Goal: Information Seeking & Learning: Check status

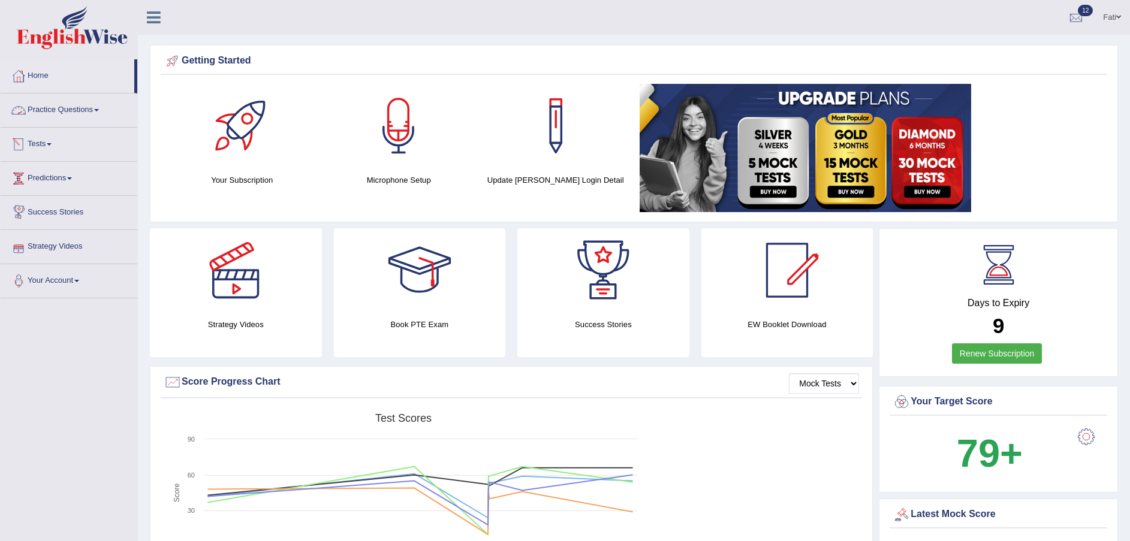
click at [47, 147] on link "Tests" at bounding box center [69, 143] width 137 height 30
click at [50, 194] on link "Take Mock Test" at bounding box center [78, 194] width 112 height 22
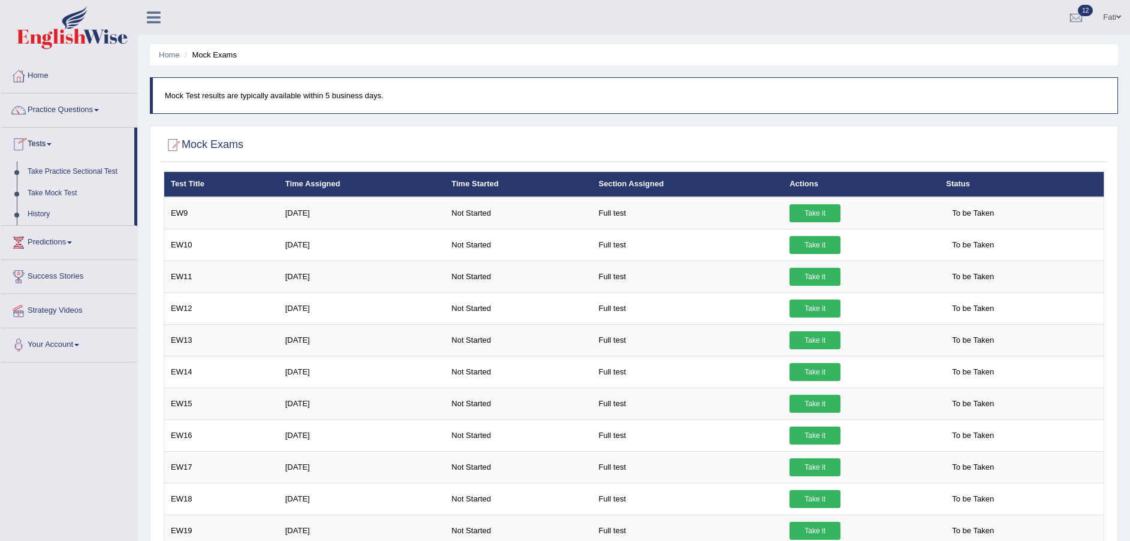
click at [34, 213] on link "History" at bounding box center [78, 215] width 112 height 22
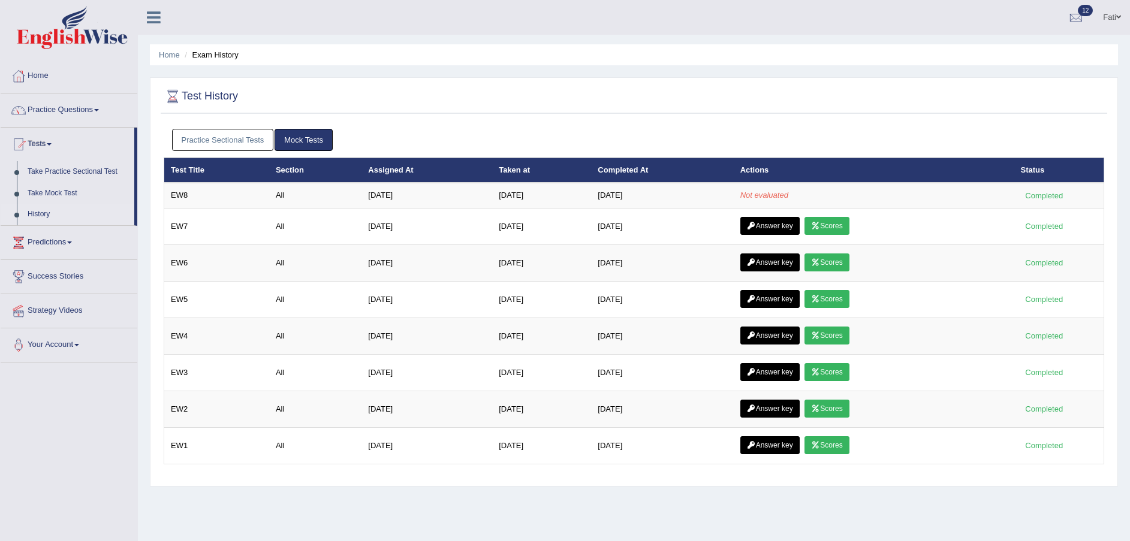
click at [767, 224] on link "Answer key" at bounding box center [769, 226] width 59 height 18
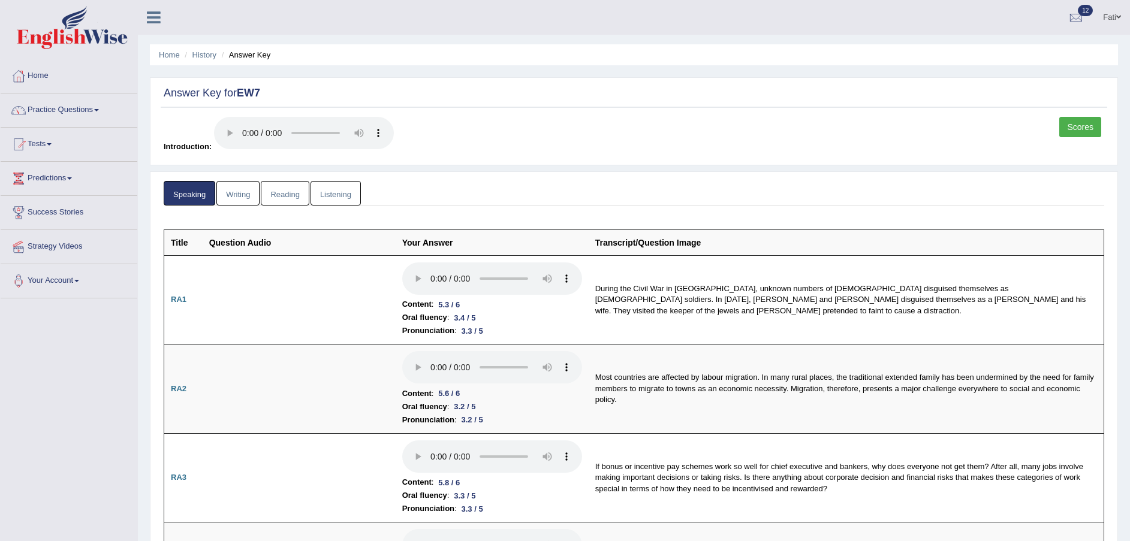
click at [321, 192] on link "Listening" at bounding box center [336, 193] width 50 height 25
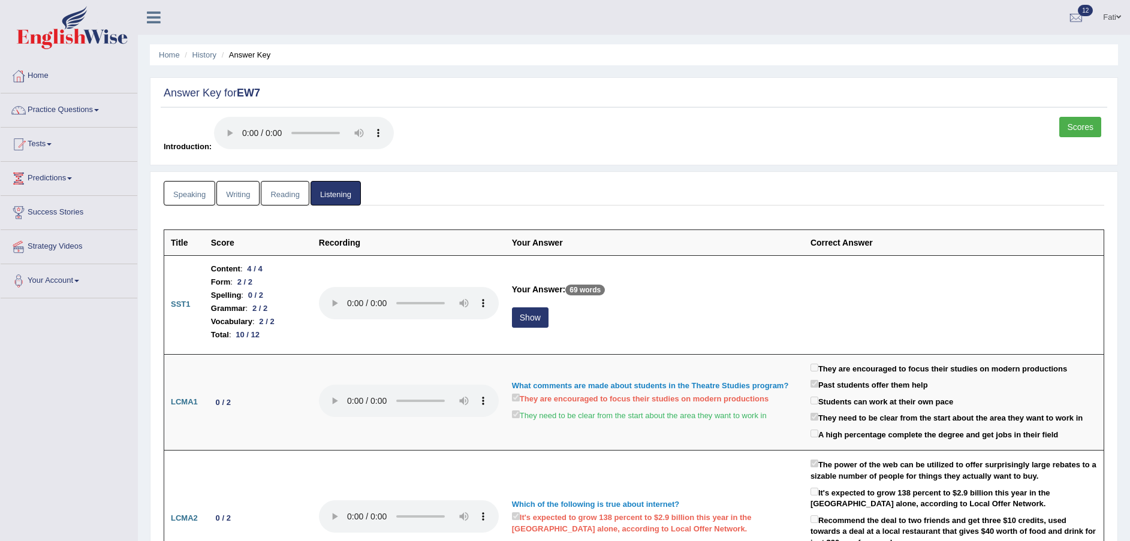
scroll to position [90, 0]
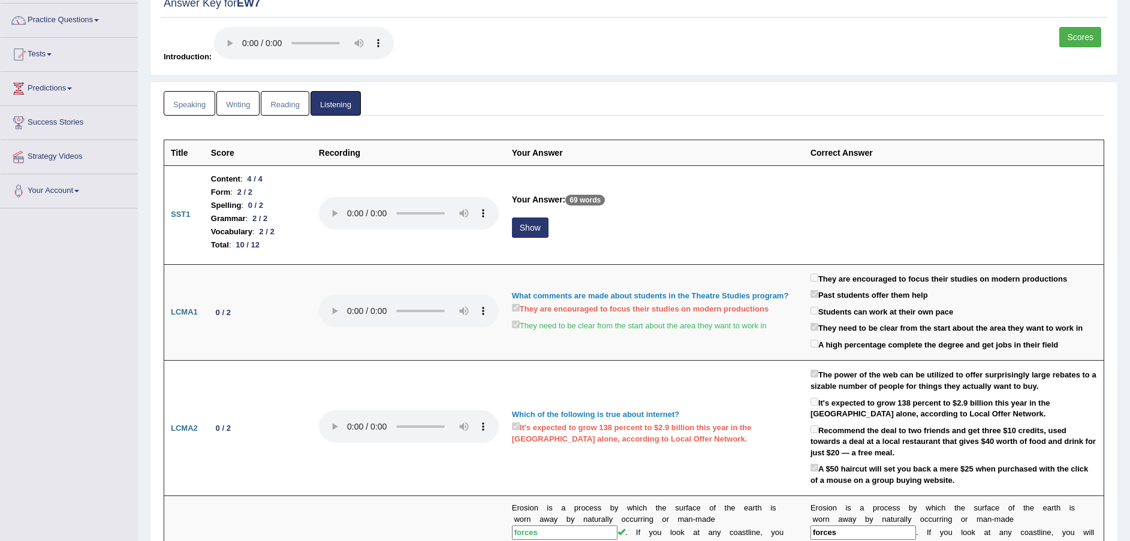
click at [535, 231] on button "Show" at bounding box center [530, 228] width 37 height 20
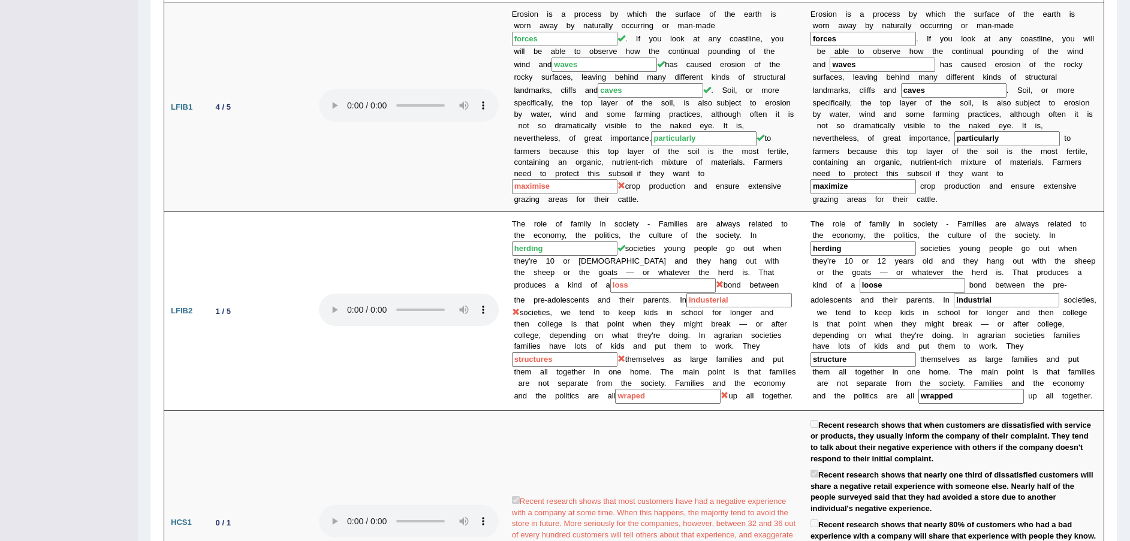
scroll to position [629, 0]
drag, startPoint x: 857, startPoint y: 418, endPoint x: 1108, endPoint y: 434, distance: 252.2
click at [1008, 434] on td "Recent research shows that when customers are dissatisfied with service or prod…" at bounding box center [954, 521] width 300 height 225
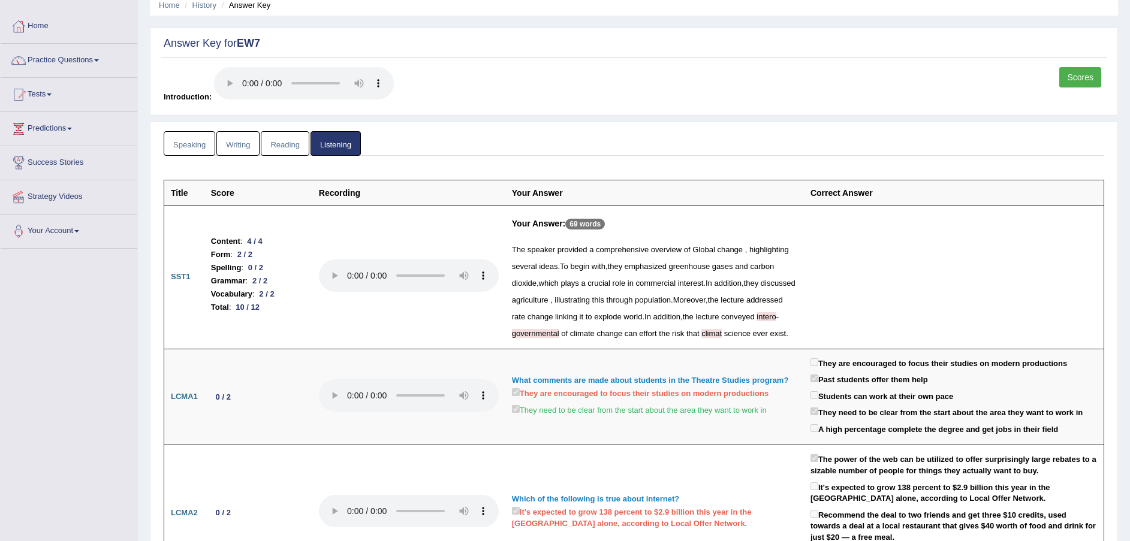
scroll to position [0, 0]
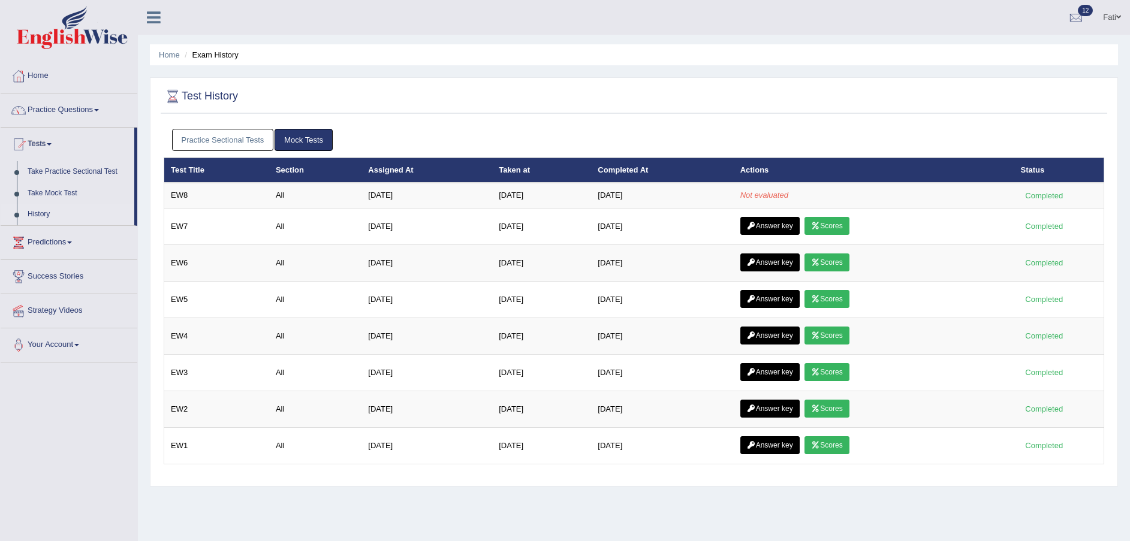
click at [763, 260] on link "Answer key" at bounding box center [769, 263] width 59 height 18
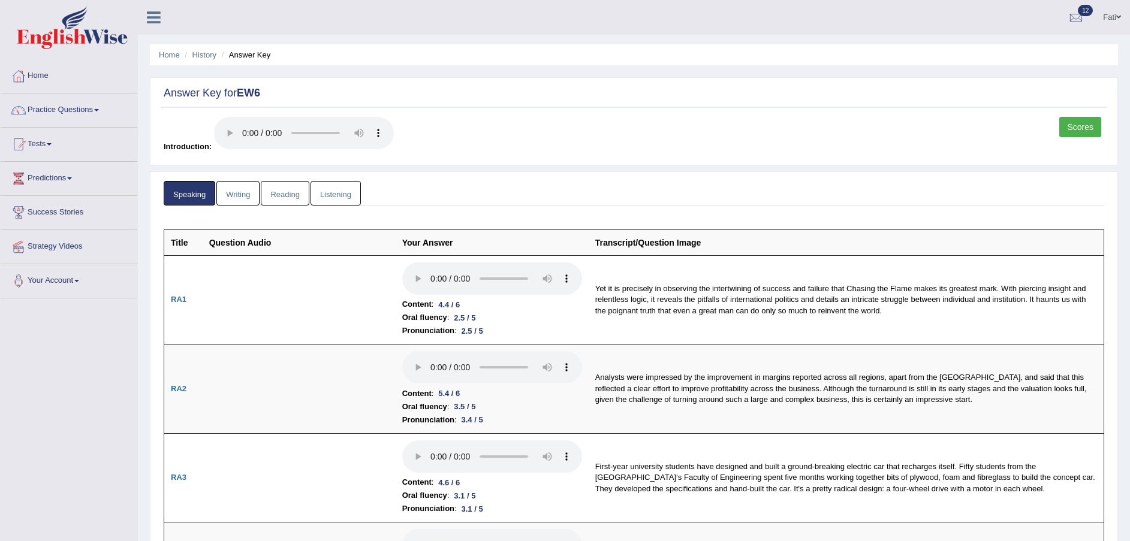
click at [345, 195] on link "Listening" at bounding box center [336, 193] width 50 height 25
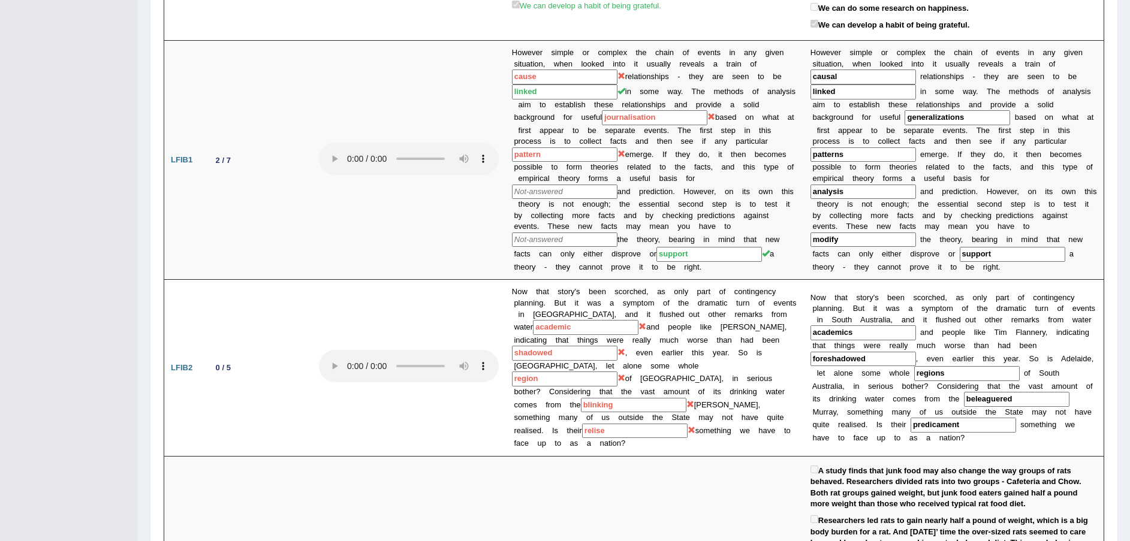
scroll to position [450, 0]
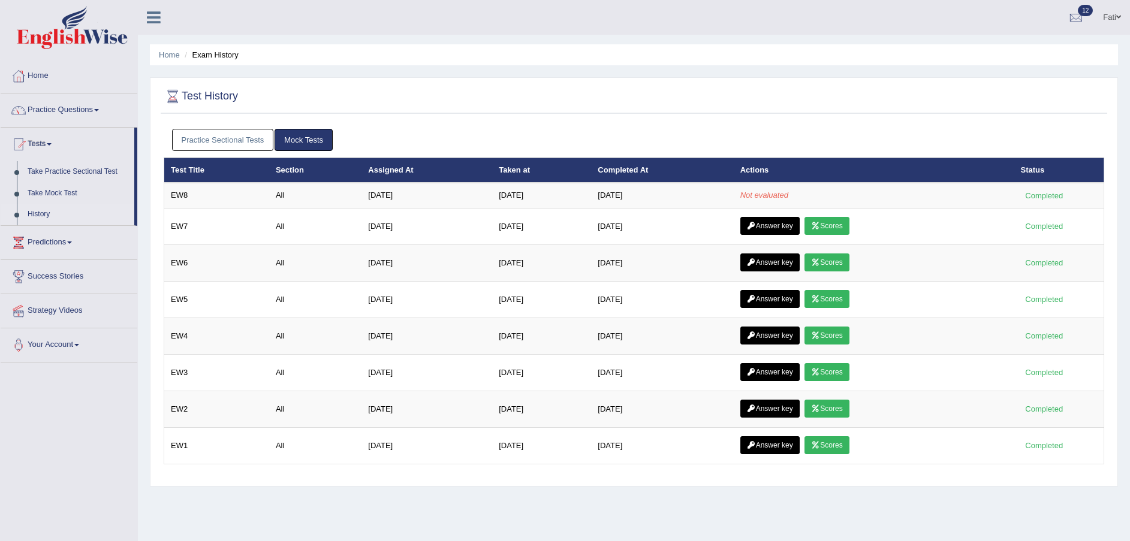
click at [791, 304] on link "Answer key" at bounding box center [769, 299] width 59 height 18
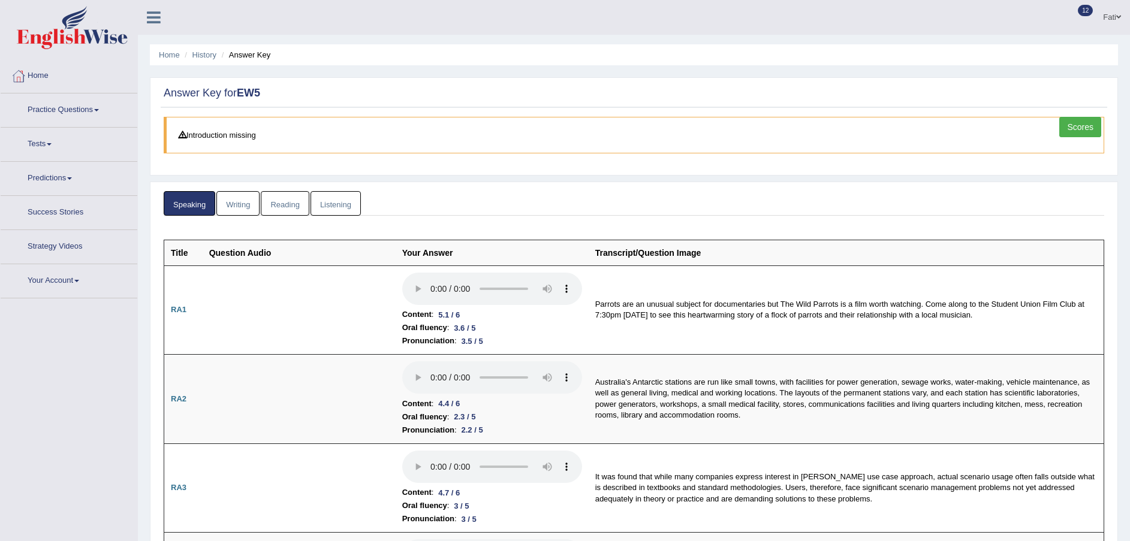
click at [338, 199] on link "Listening" at bounding box center [336, 203] width 50 height 25
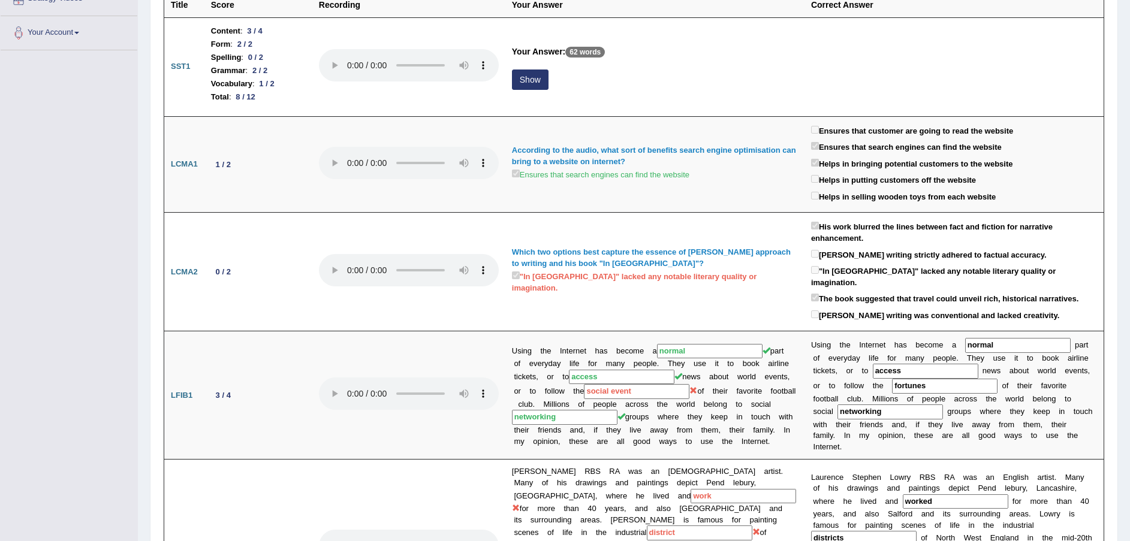
scroll to position [450, 0]
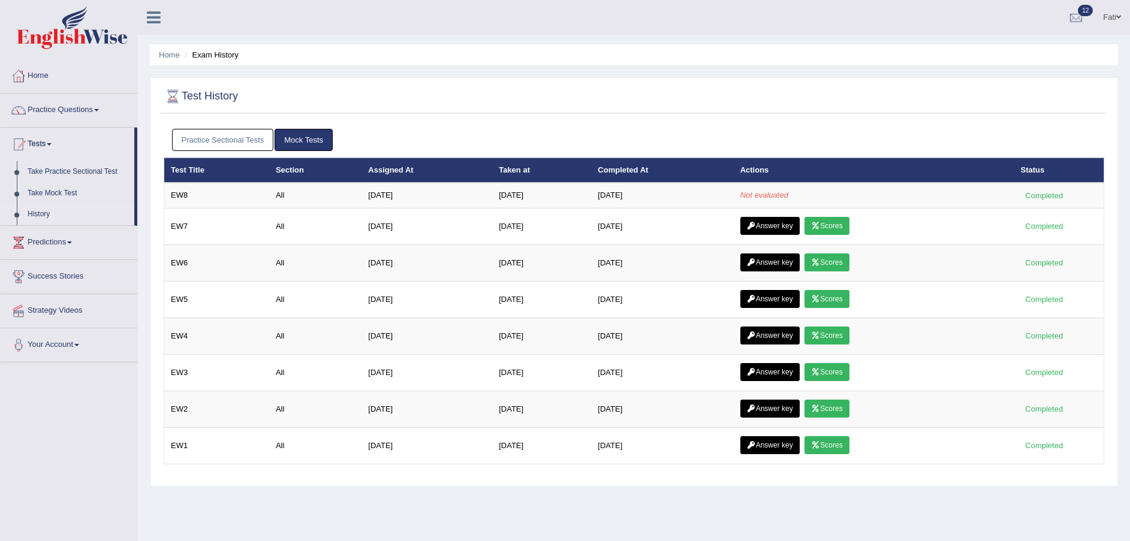
click at [770, 339] on link "Answer key" at bounding box center [769, 336] width 59 height 18
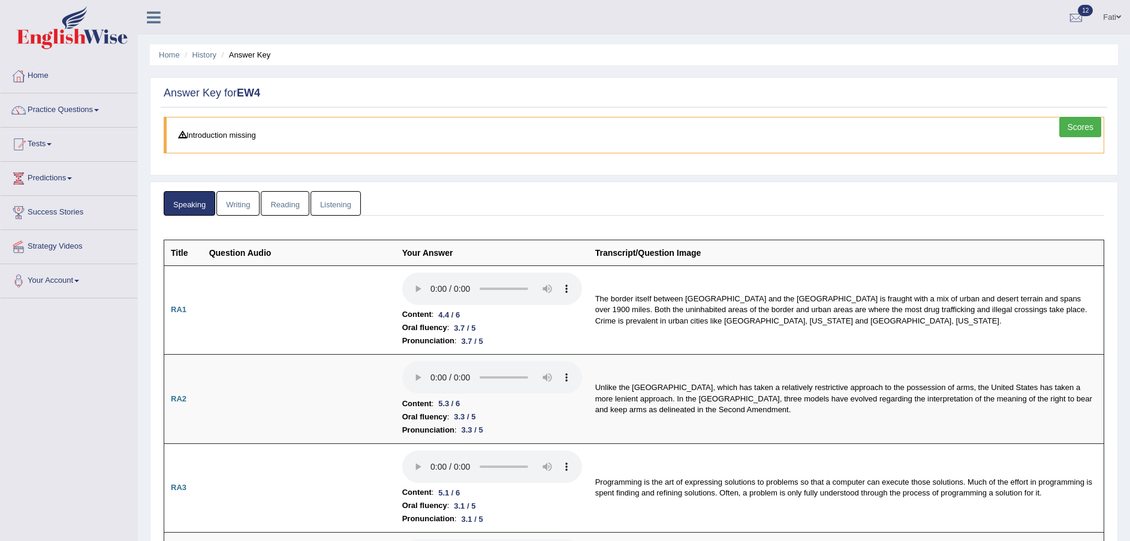
click at [327, 208] on link "Listening" at bounding box center [336, 203] width 50 height 25
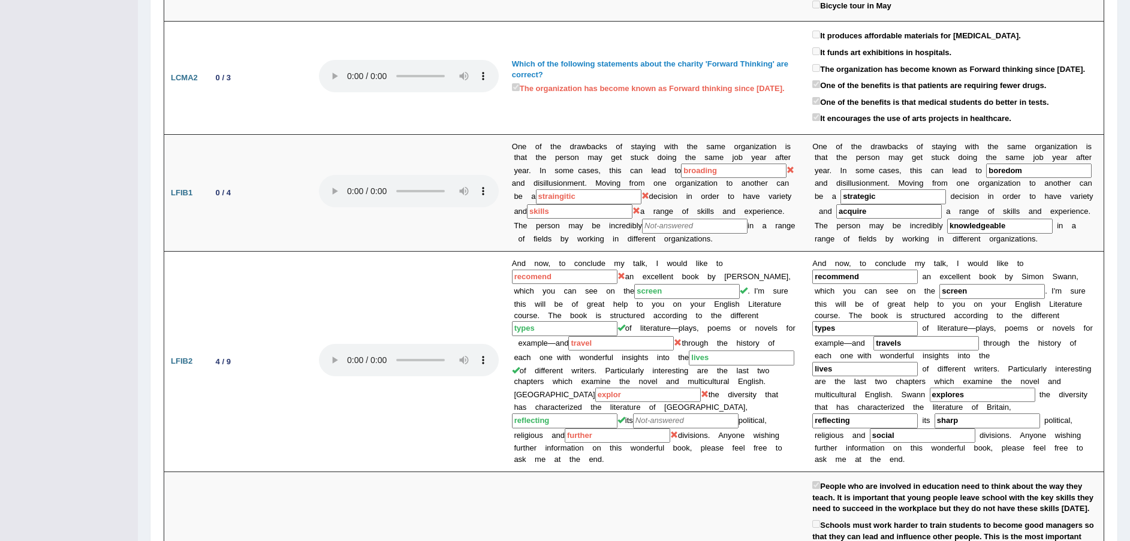
scroll to position [450, 0]
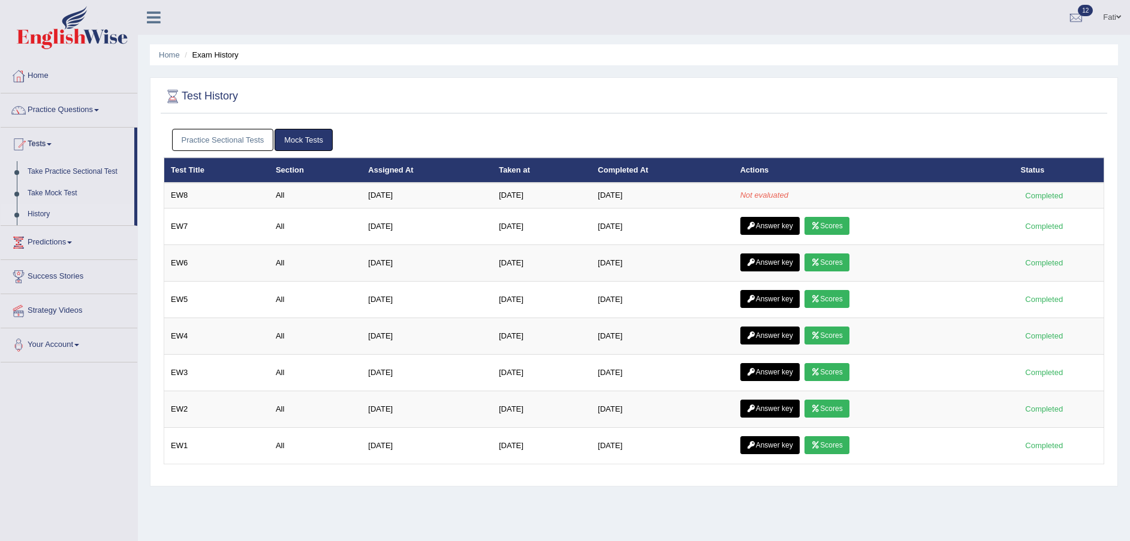
click at [780, 366] on link "Answer key" at bounding box center [769, 372] width 59 height 18
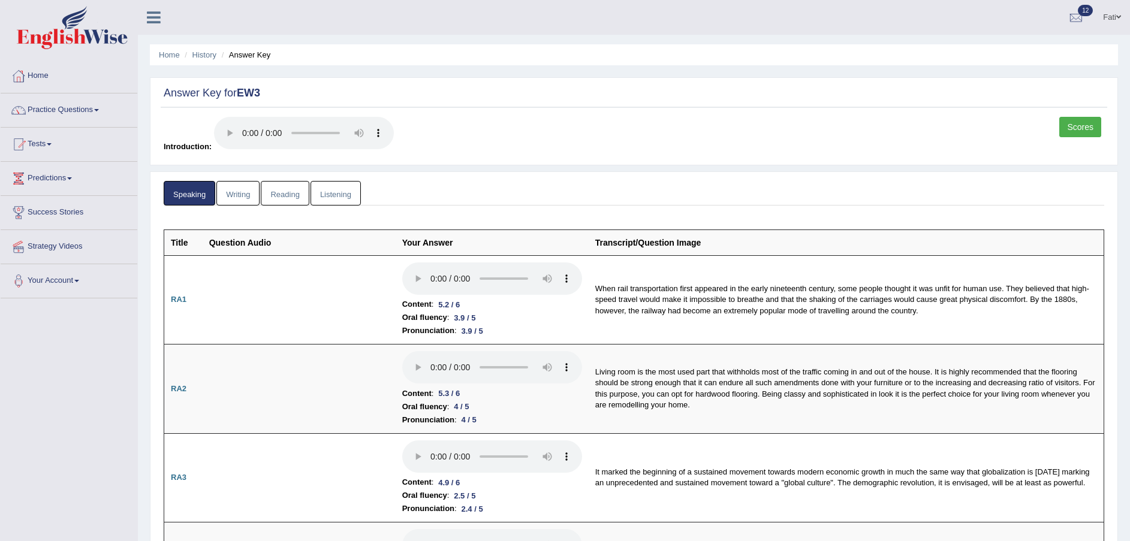
click at [347, 194] on link "Listening" at bounding box center [336, 193] width 50 height 25
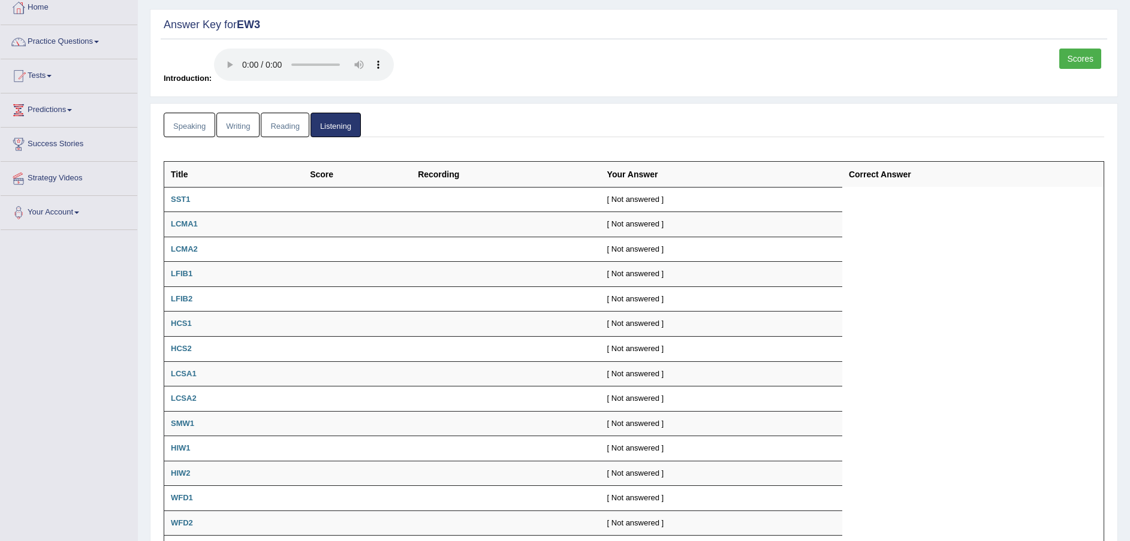
scroll to position [149, 0]
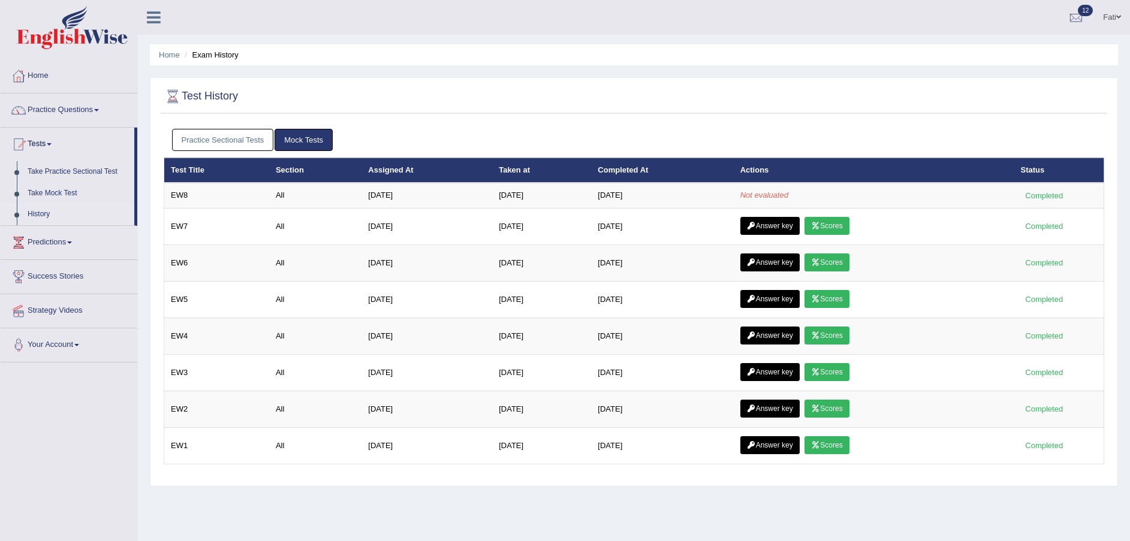
click at [789, 412] on link "Answer key" at bounding box center [769, 409] width 59 height 18
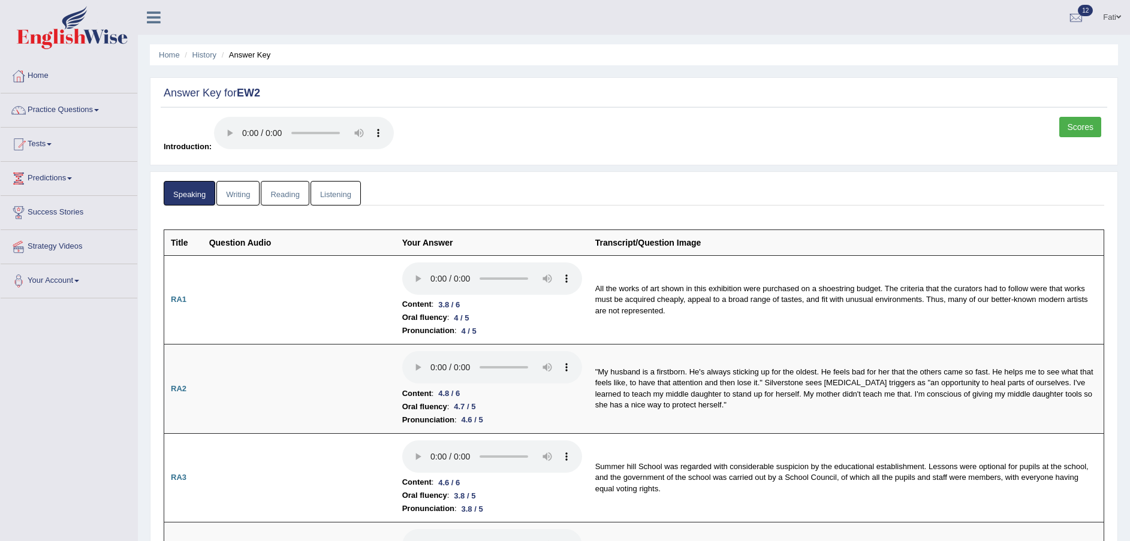
click at [329, 203] on link "Listening" at bounding box center [336, 193] width 50 height 25
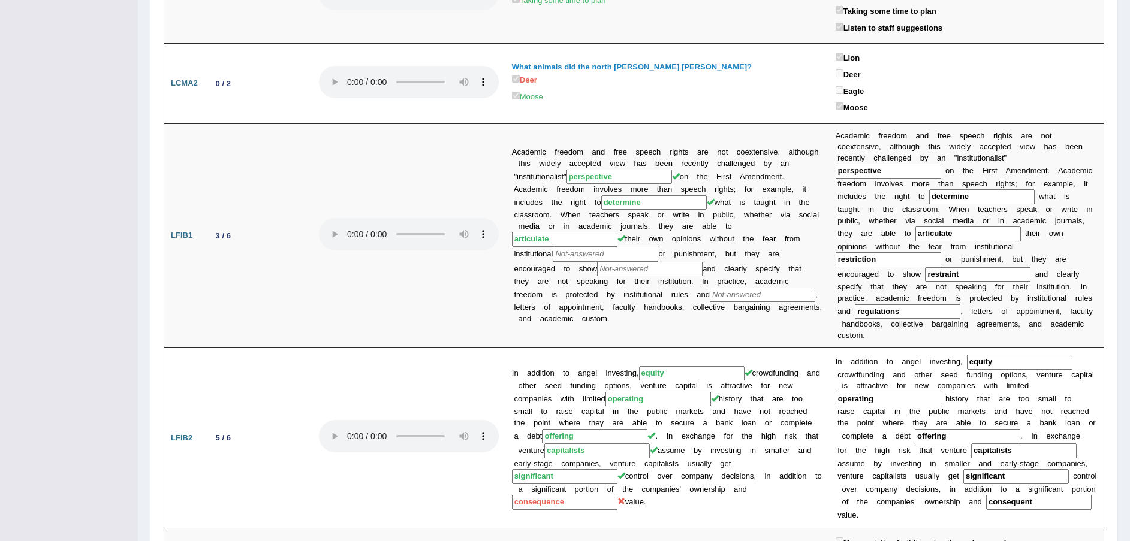
scroll to position [450, 0]
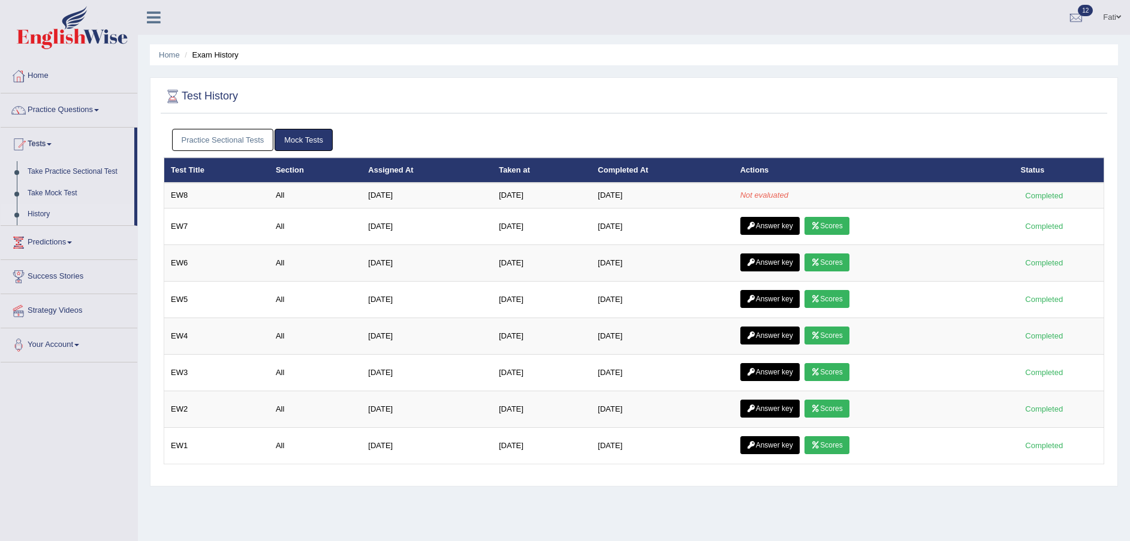
click at [757, 411] on link "Answer key" at bounding box center [769, 409] width 59 height 18
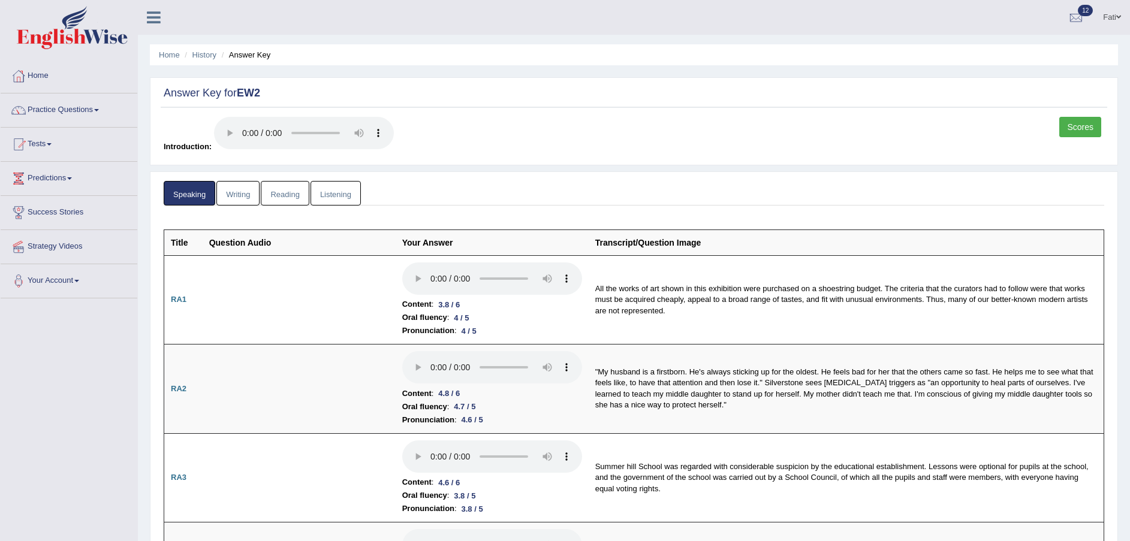
click at [327, 191] on link "Listening" at bounding box center [336, 193] width 50 height 25
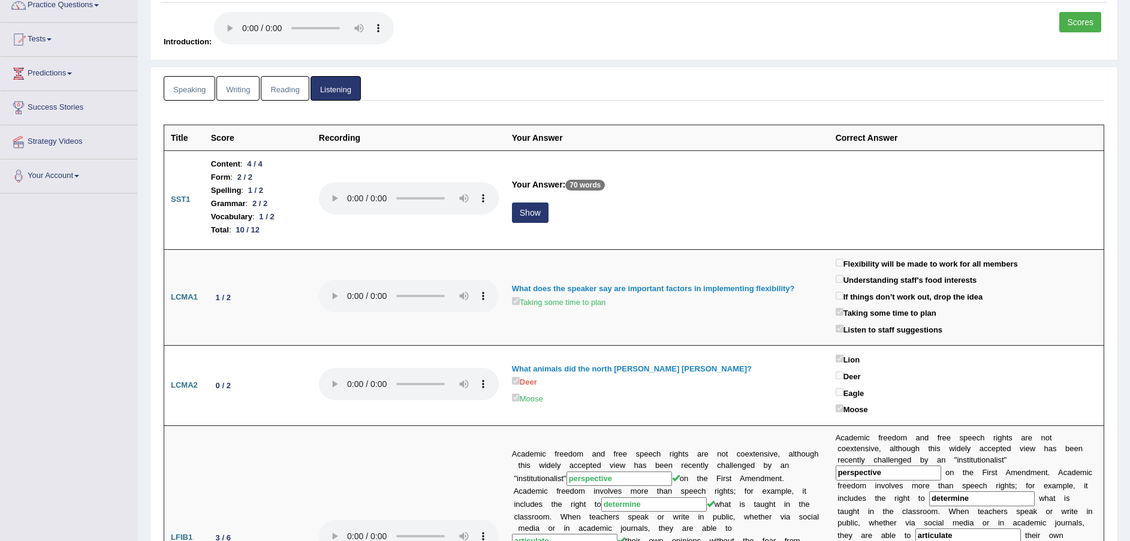
scroll to position [270, 0]
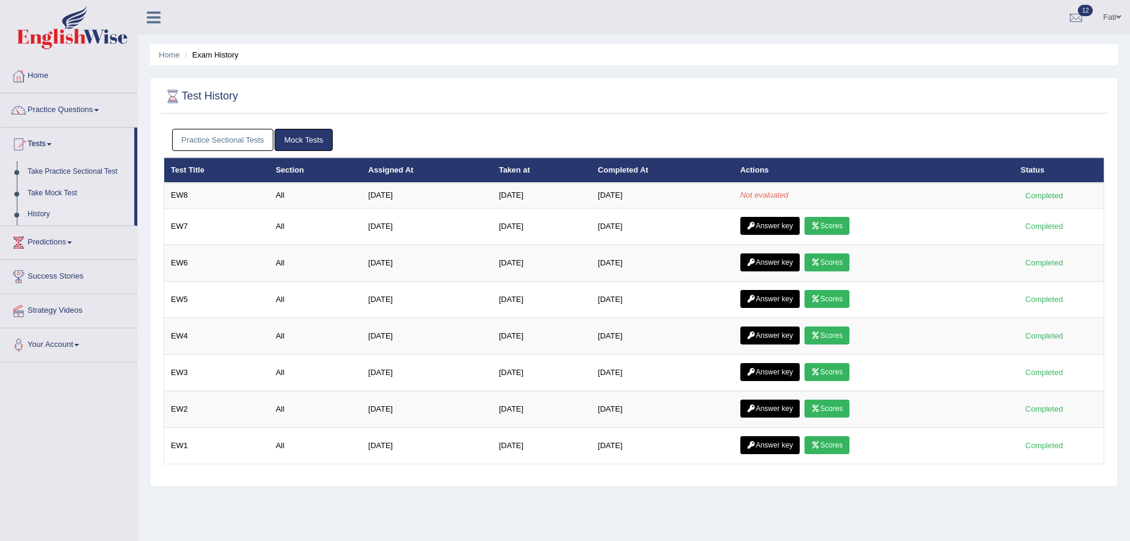
click at [771, 448] on link "Answer key" at bounding box center [769, 445] width 59 height 18
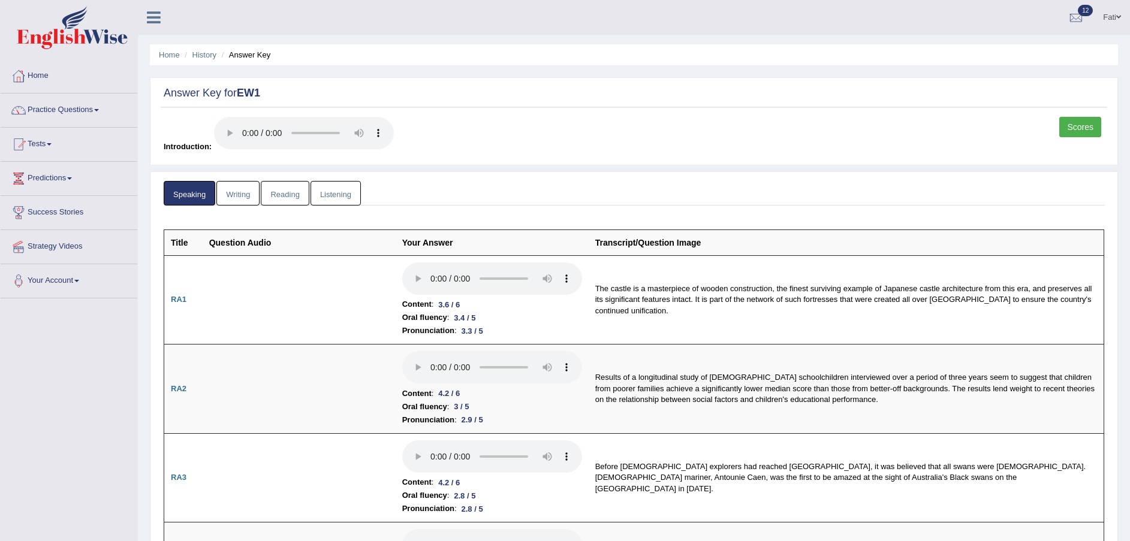
click at [340, 203] on link "Listening" at bounding box center [336, 193] width 50 height 25
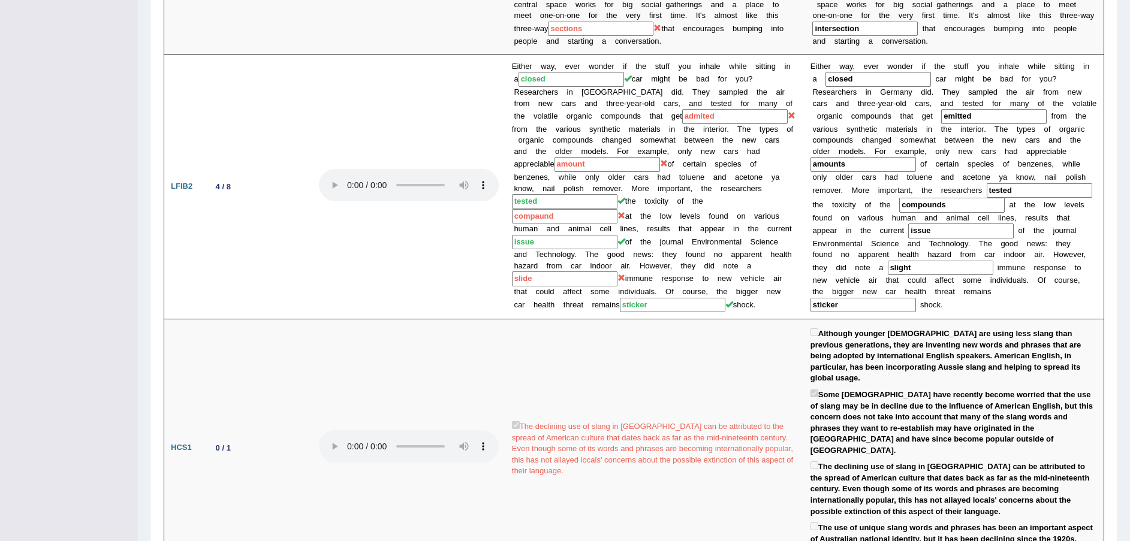
scroll to position [629, 0]
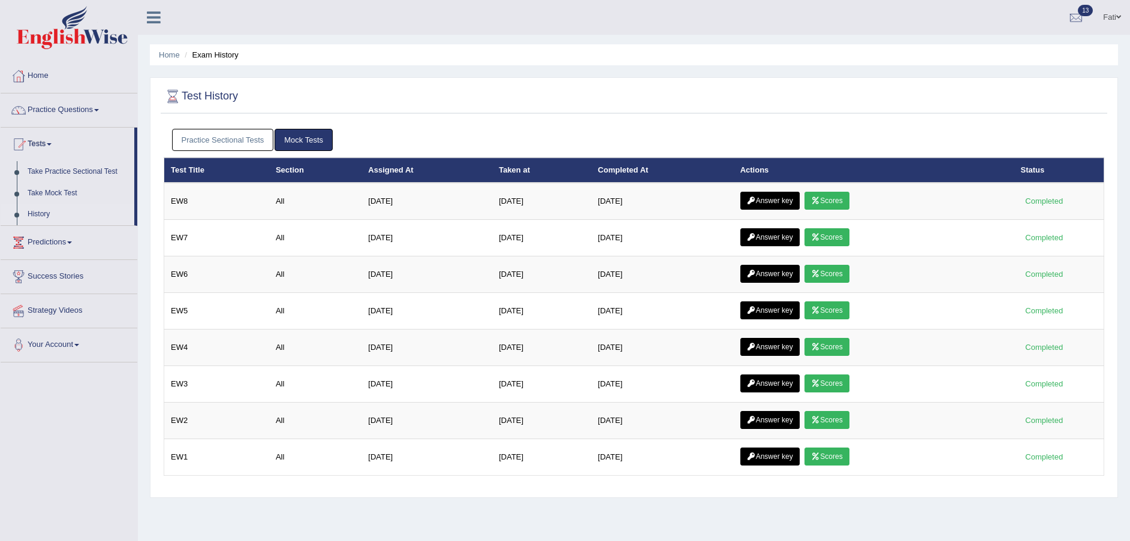
click at [836, 200] on link "Scores" at bounding box center [826, 201] width 44 height 18
click at [828, 277] on link "Scores" at bounding box center [826, 274] width 44 height 18
click at [776, 203] on link "Answer key" at bounding box center [769, 201] width 59 height 18
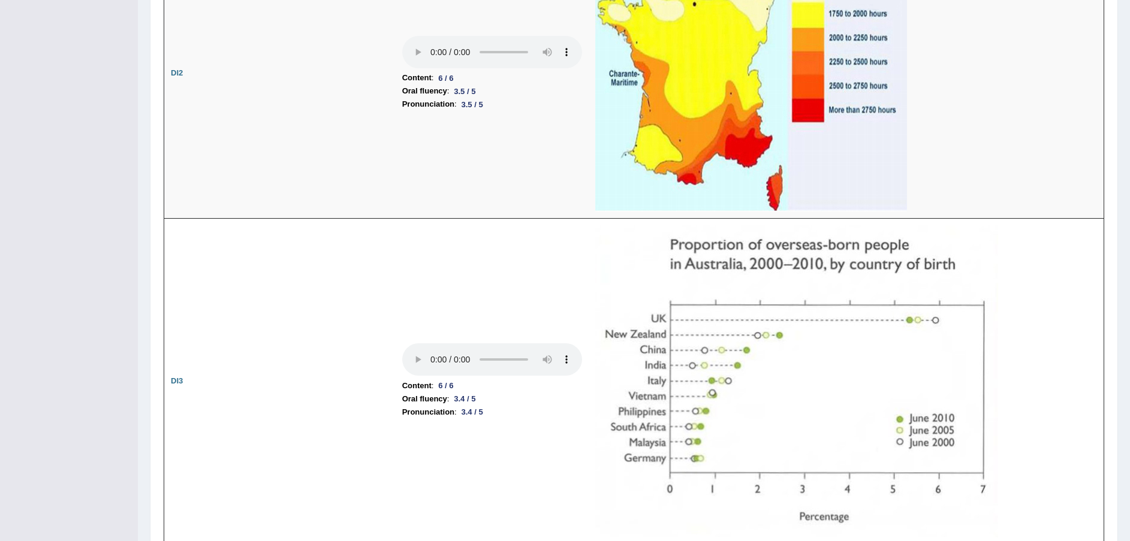
scroll to position [1978, 0]
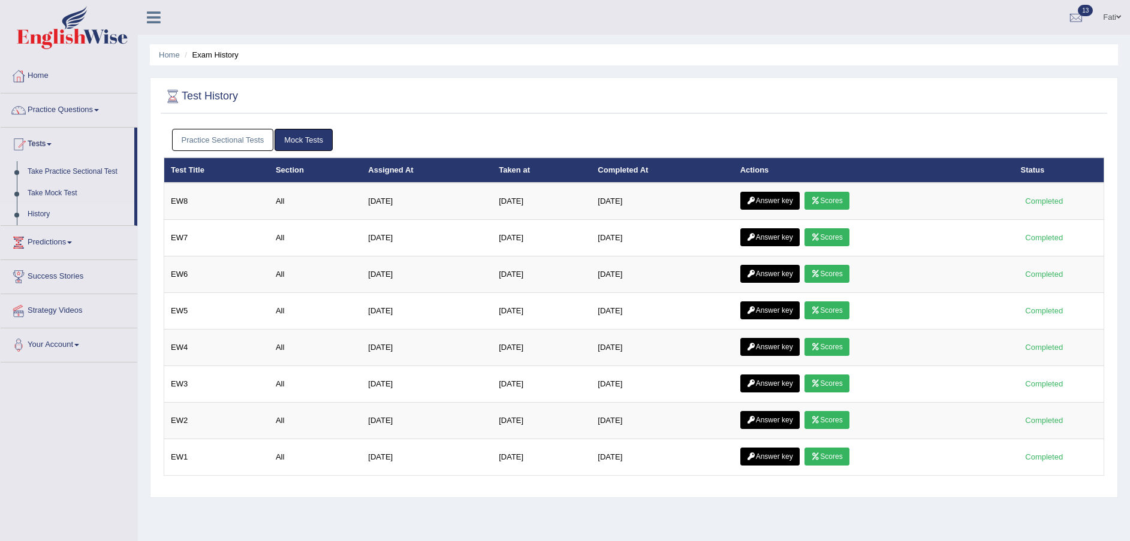
click at [838, 203] on link "Scores" at bounding box center [826, 201] width 44 height 18
click at [756, 197] on link "Answer key" at bounding box center [769, 201] width 59 height 18
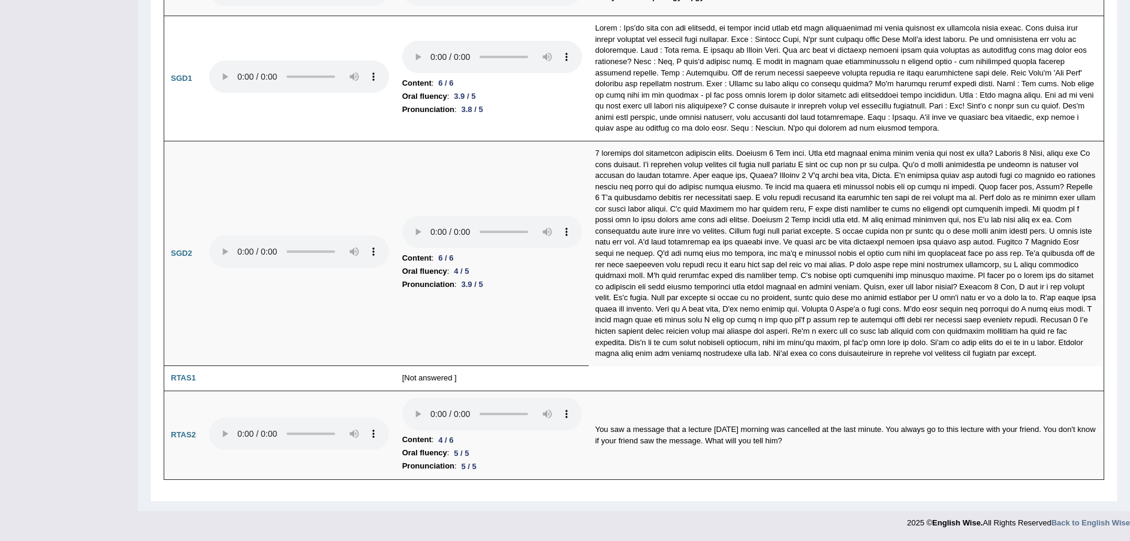
scroll to position [3687, 0]
click at [436, 379] on td "[Not answered ]" at bounding box center [492, 378] width 193 height 25
drag, startPoint x: 468, startPoint y: 370, endPoint x: 375, endPoint y: 373, distance: 93.6
click at [375, 373] on tr "RTAS1 [Not answered ]" at bounding box center [634, 378] width 940 height 25
drag, startPoint x: 375, startPoint y: 373, endPoint x: 504, endPoint y: 383, distance: 129.2
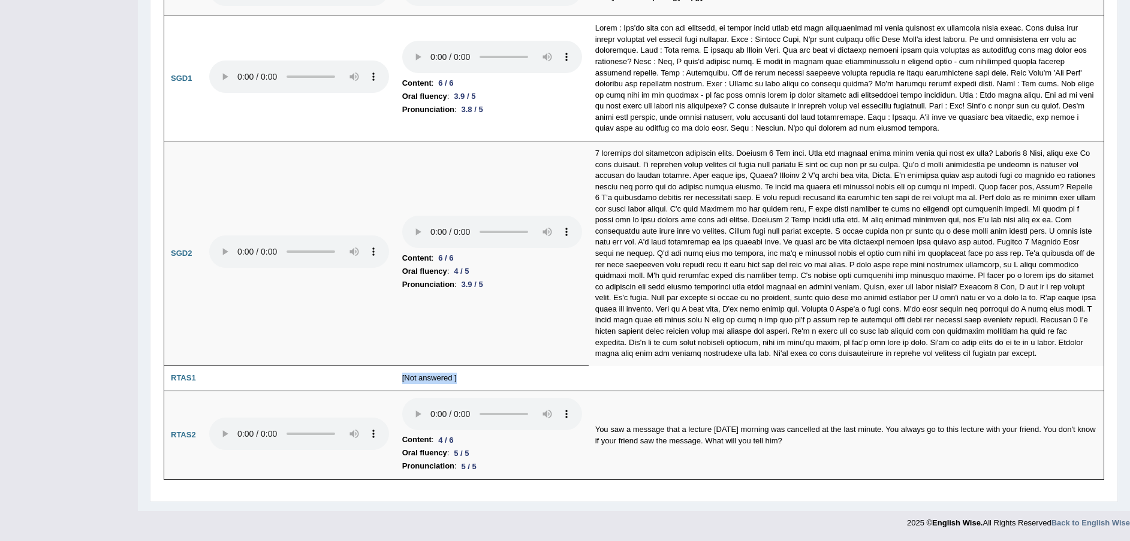
click at [504, 383] on td "[Not answered ]" at bounding box center [492, 378] width 193 height 25
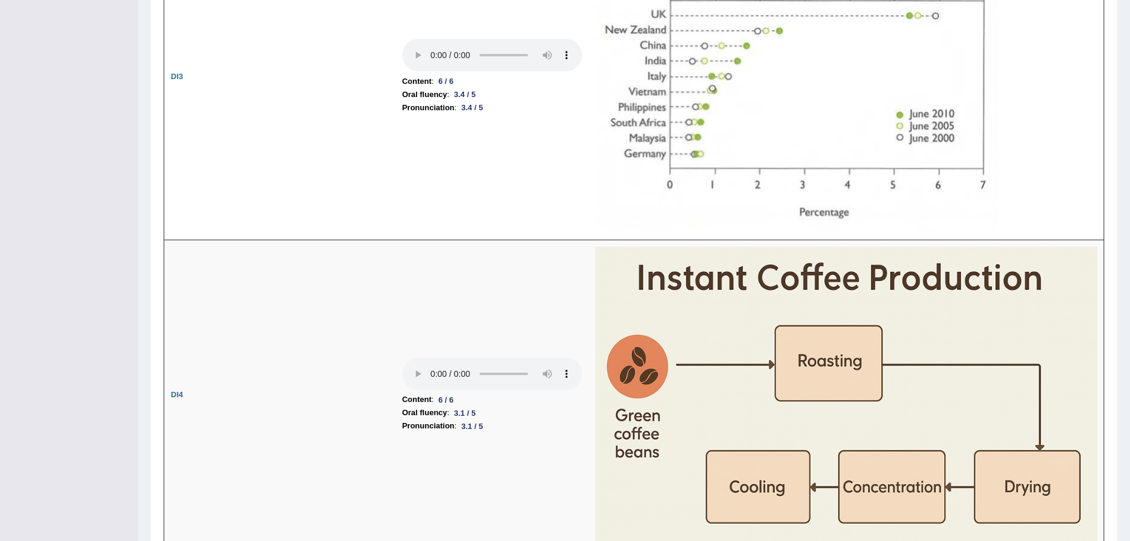
scroll to position [2159, 0]
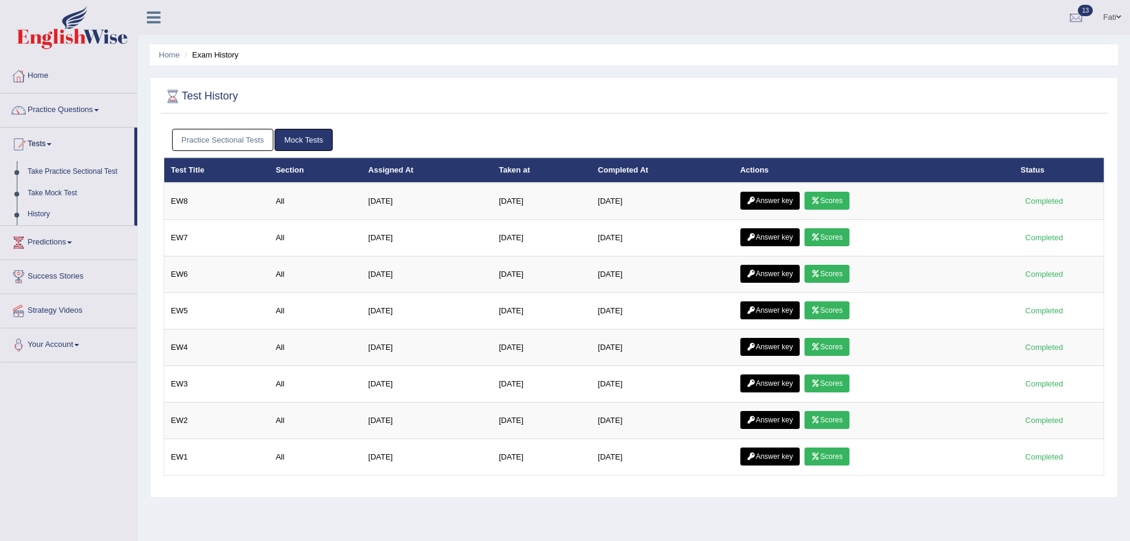
click at [784, 203] on link "Answer key" at bounding box center [769, 201] width 59 height 18
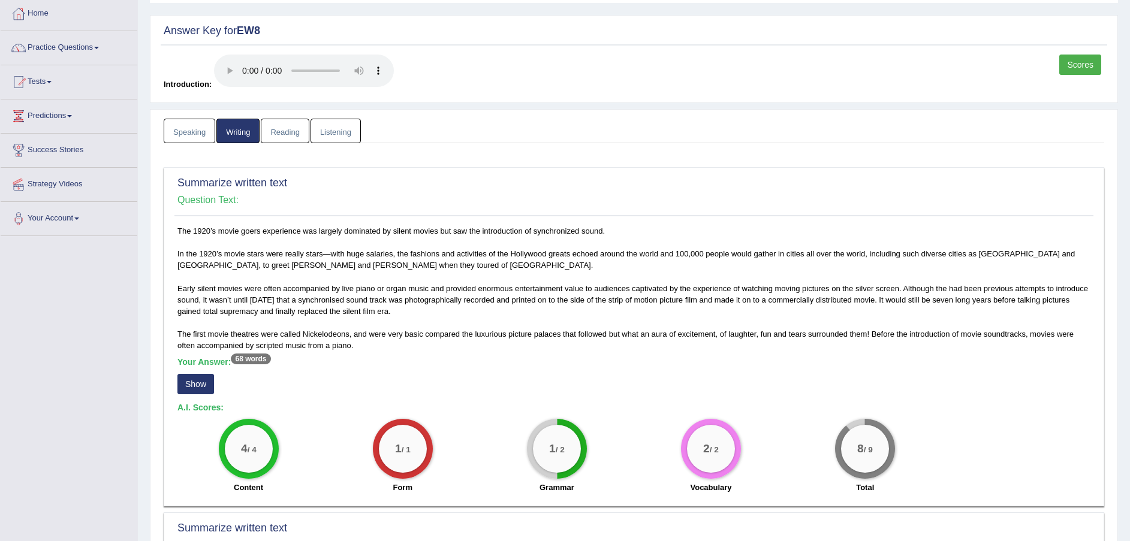
scroll to position [90, 0]
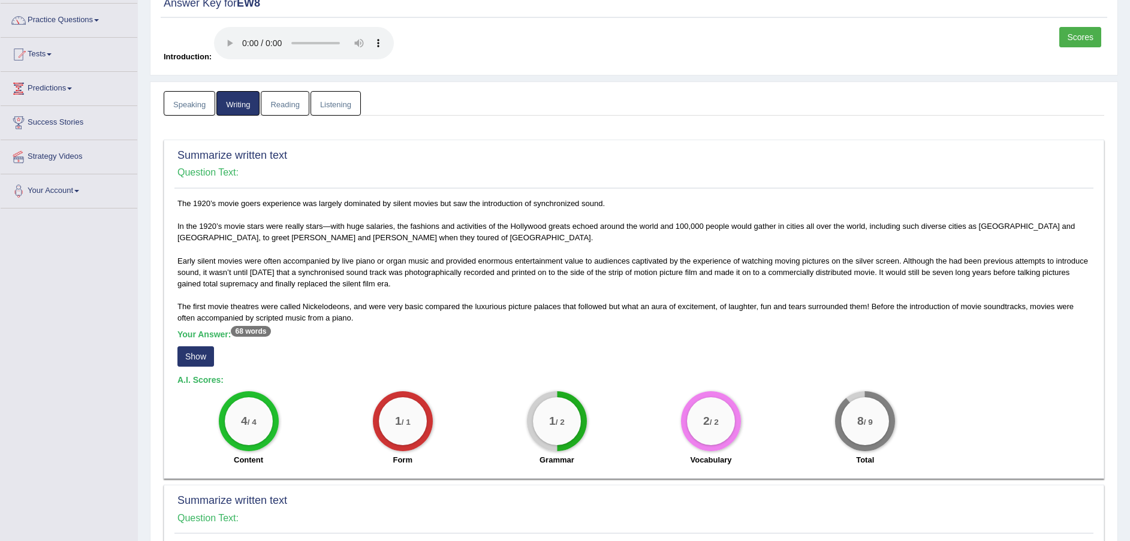
click at [203, 356] on button "Show" at bounding box center [195, 356] width 37 height 20
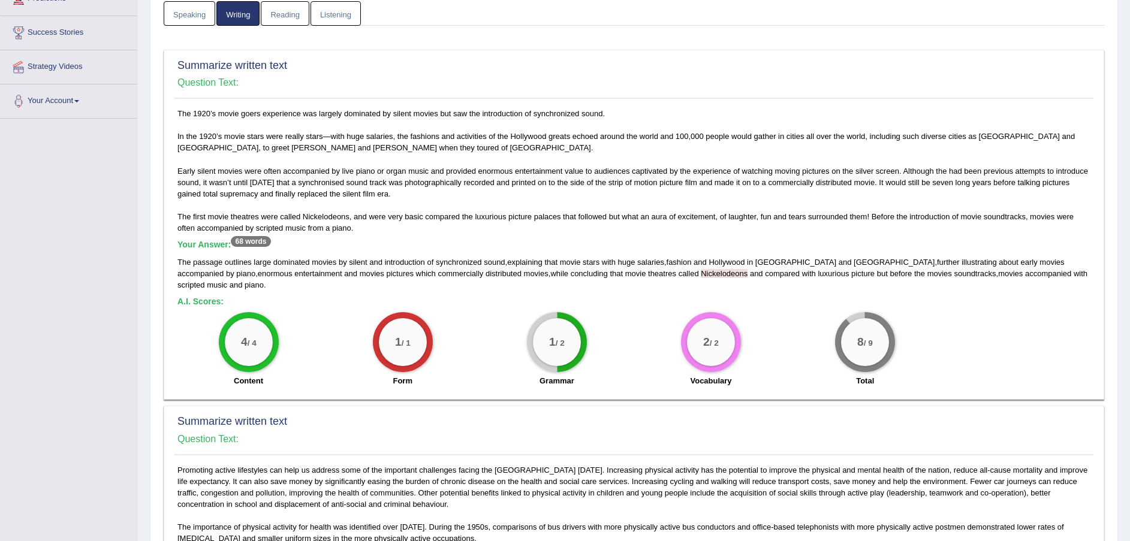
scroll to position [360, 0]
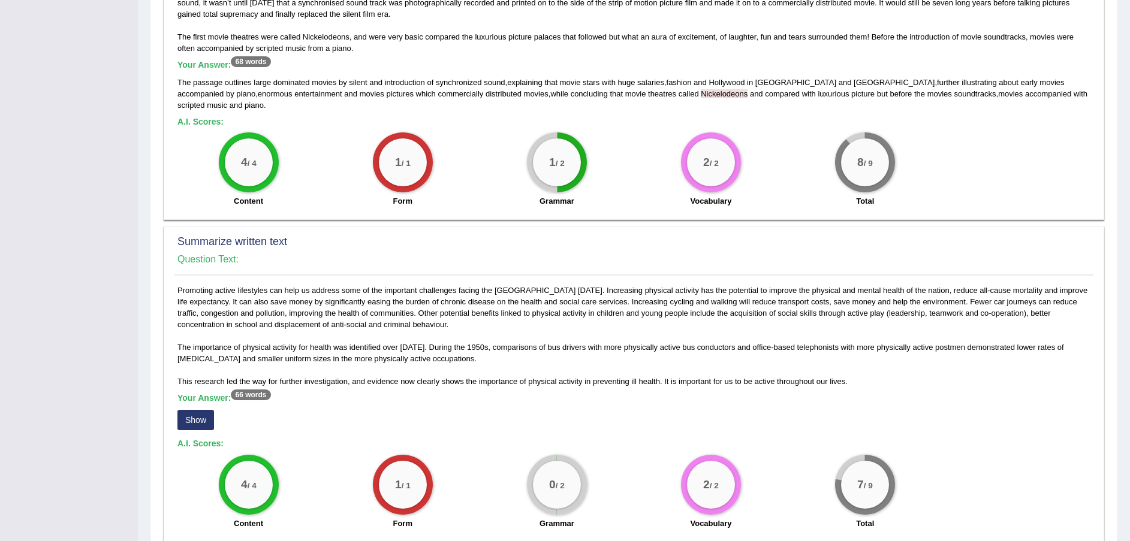
click at [184, 410] on button "Show" at bounding box center [195, 420] width 37 height 20
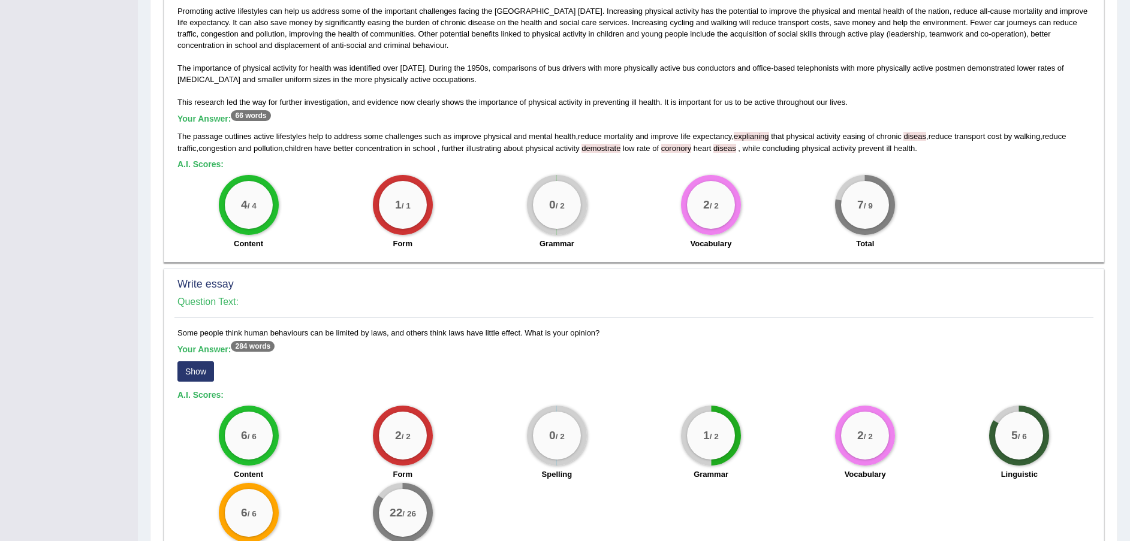
scroll to position [713, 0]
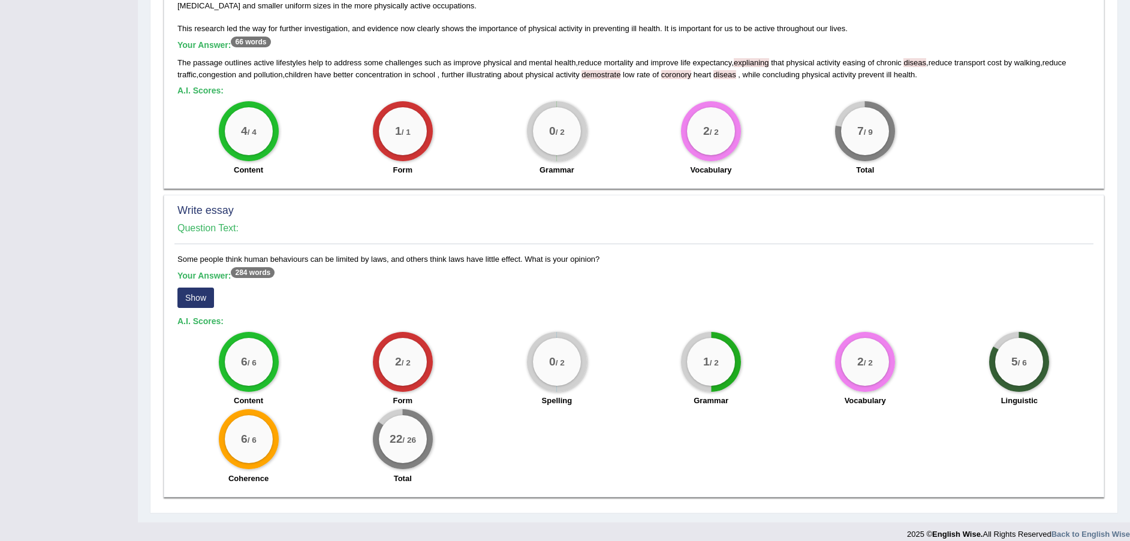
click at [190, 289] on button "Show" at bounding box center [195, 298] width 37 height 20
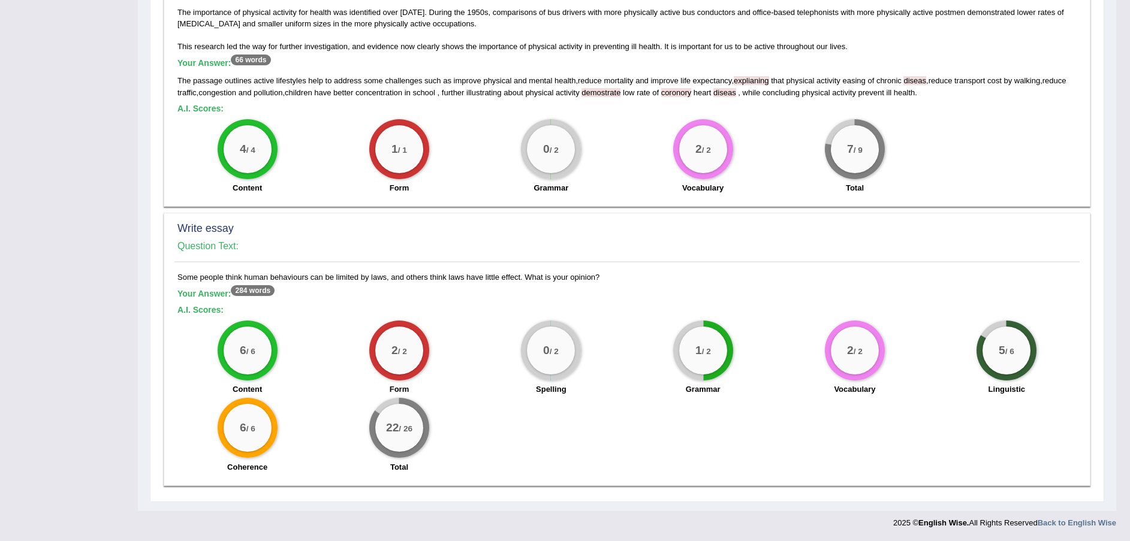
scroll to position [683, 0]
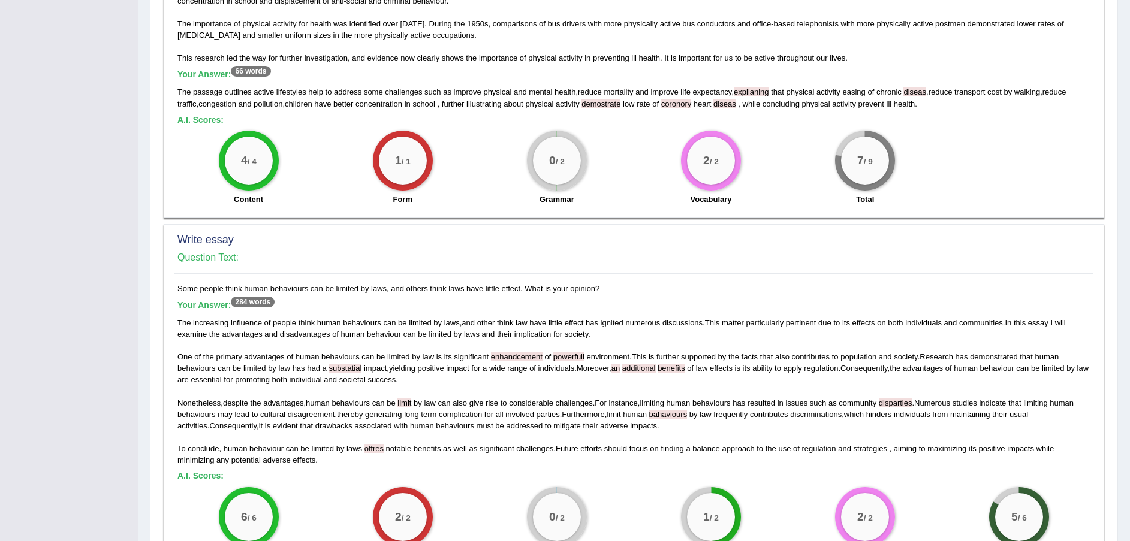
click at [676, 410] on span "bahaviours" at bounding box center [668, 414] width 38 height 9
click at [377, 444] on span "offres" at bounding box center [373, 448] width 19 height 9
click at [566, 352] on span "powerfull" at bounding box center [568, 356] width 31 height 9
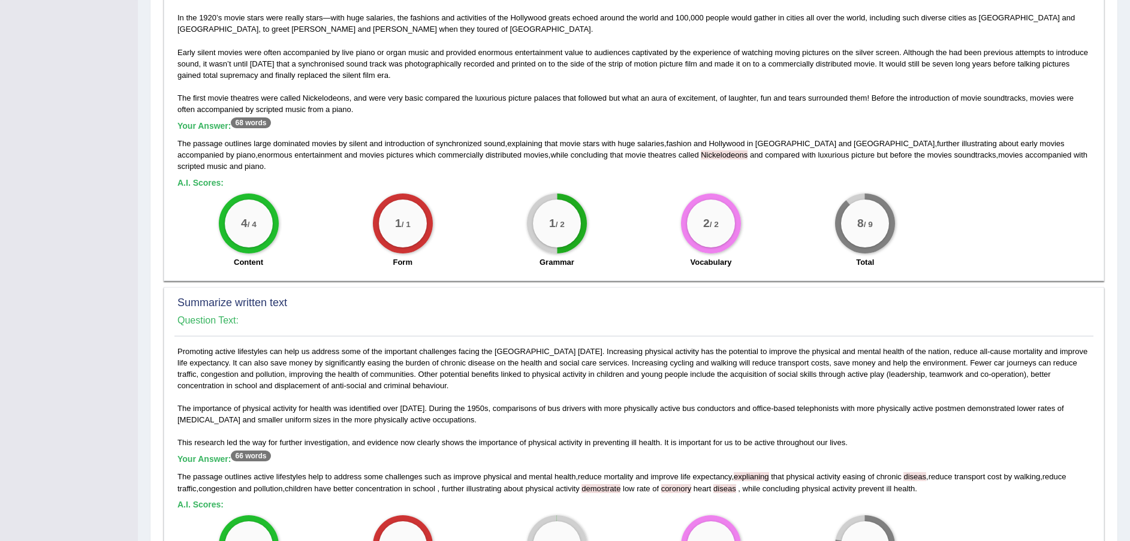
scroll to position [0, 0]
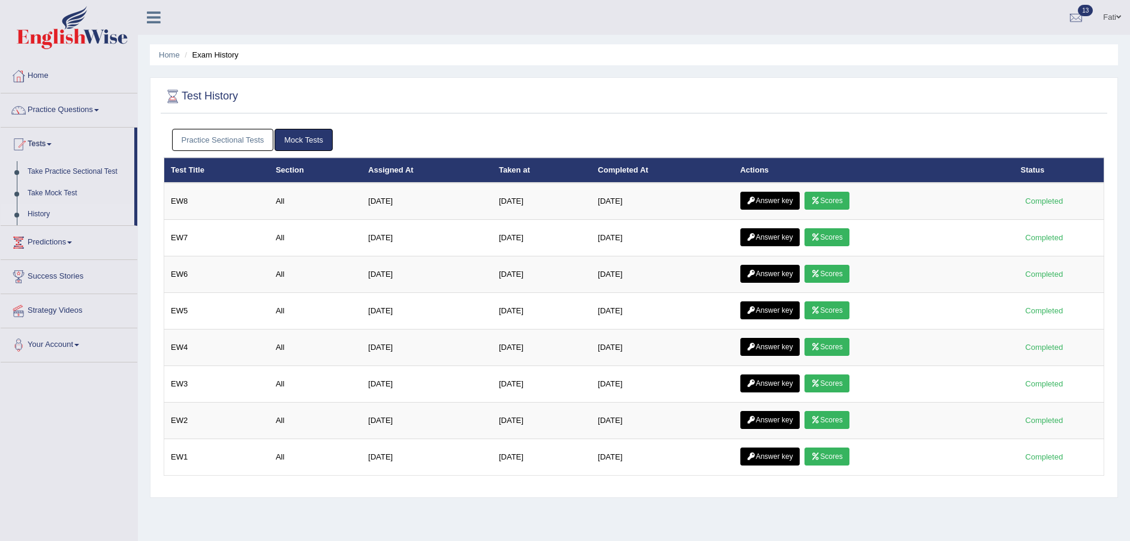
click at [772, 198] on link "Answer key" at bounding box center [769, 201] width 59 height 18
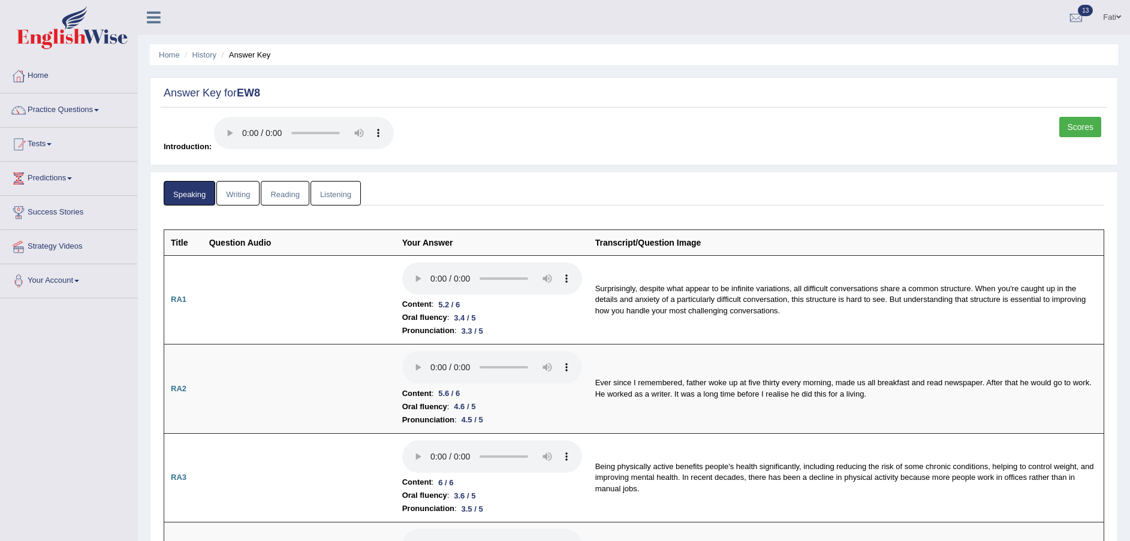
click at [291, 197] on link "Reading" at bounding box center [285, 193] width 48 height 25
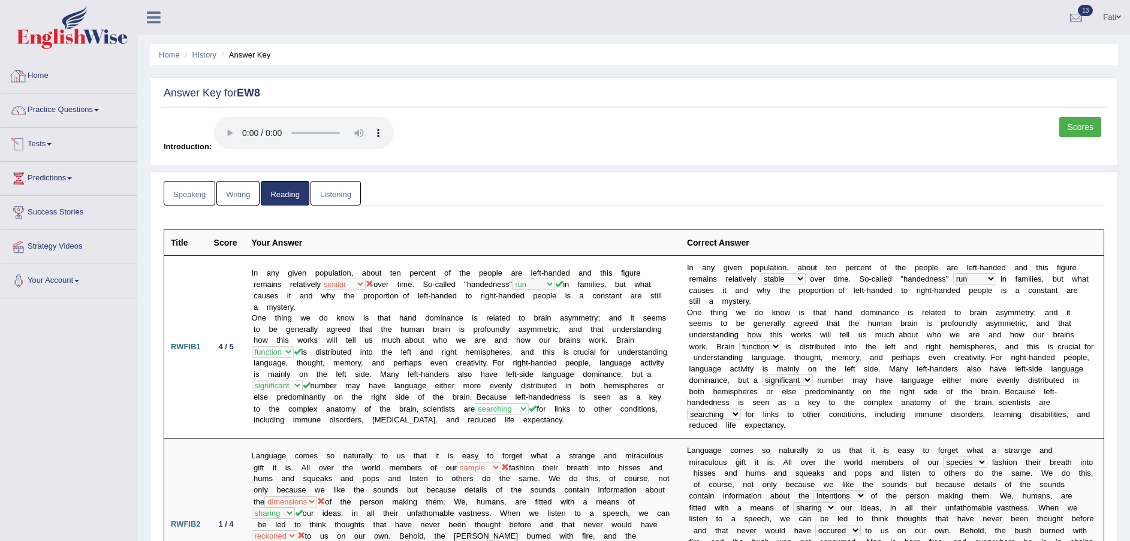
click at [333, 188] on link "Listening" at bounding box center [336, 193] width 50 height 25
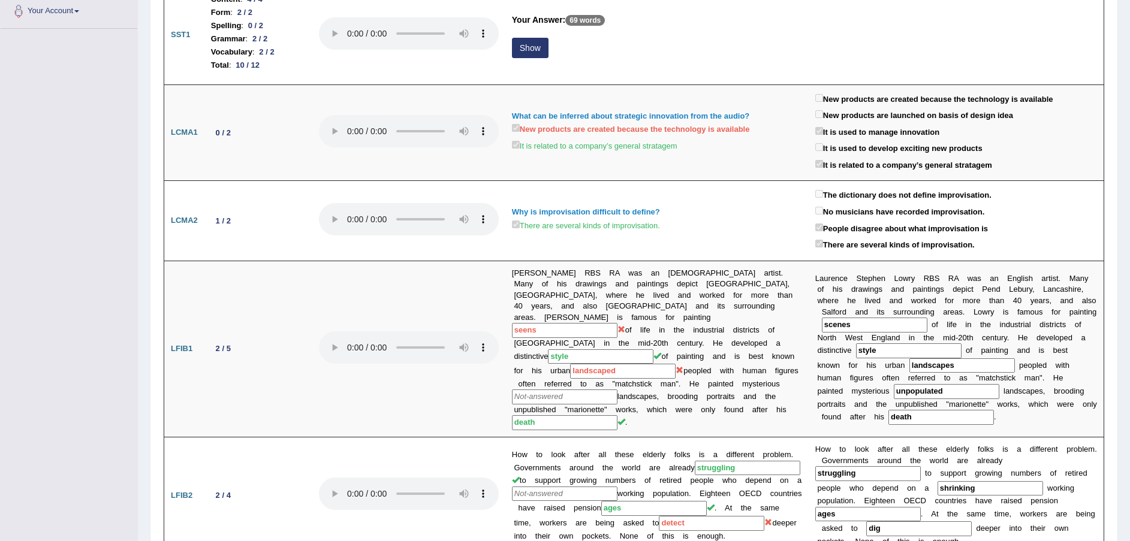
scroll to position [90, 0]
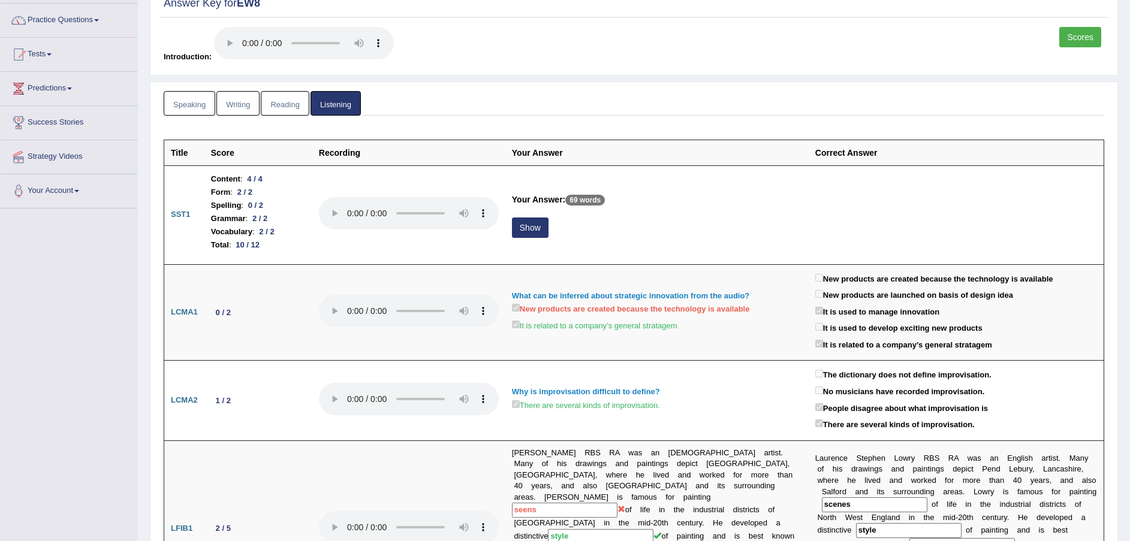
click at [535, 230] on button "Show" at bounding box center [530, 228] width 37 height 20
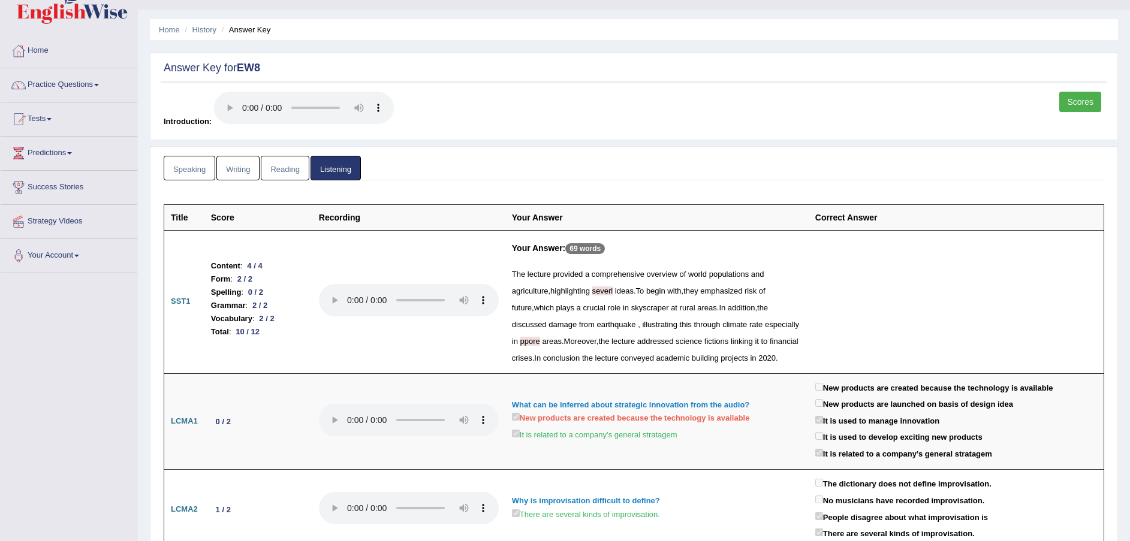
scroll to position [0, 0]
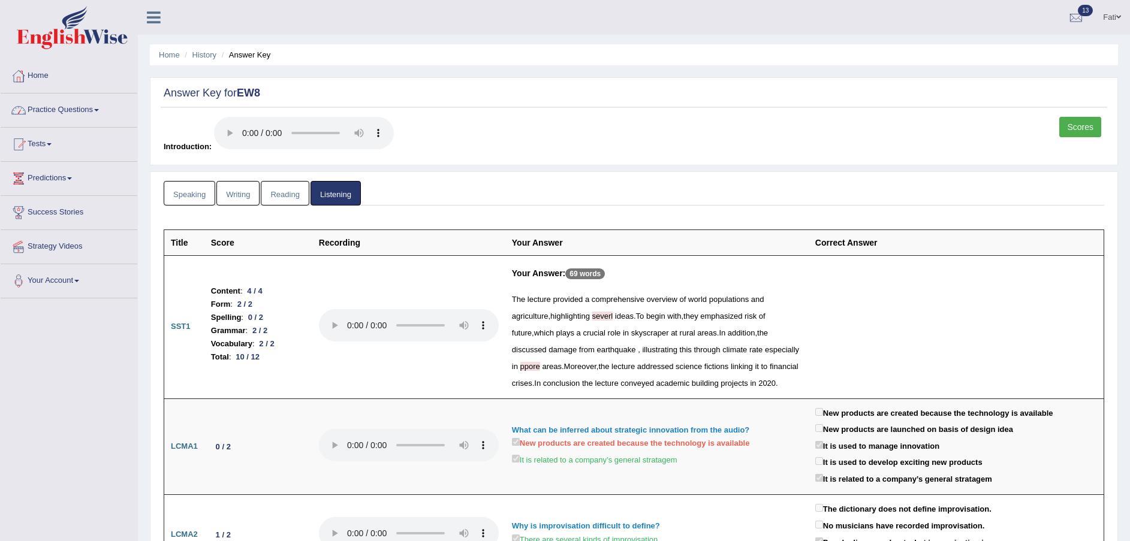
click at [198, 56] on link "History" at bounding box center [204, 54] width 24 height 9
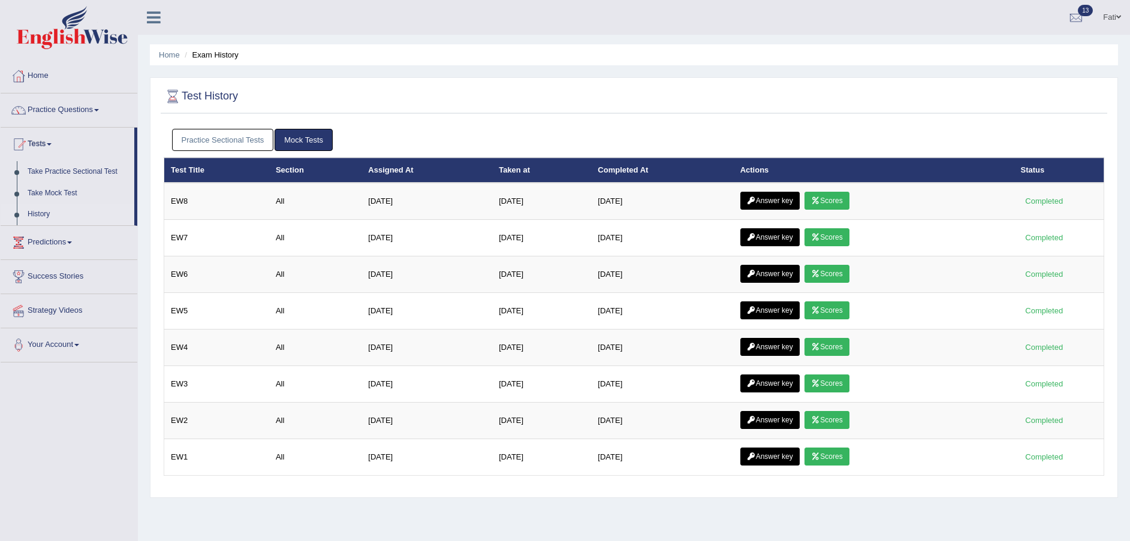
click at [834, 201] on link "Scores" at bounding box center [826, 201] width 44 height 18
